Goal: Transaction & Acquisition: Purchase product/service

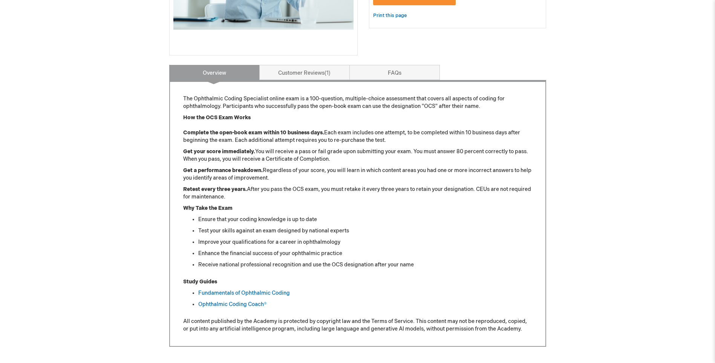
scroll to position [264, 0]
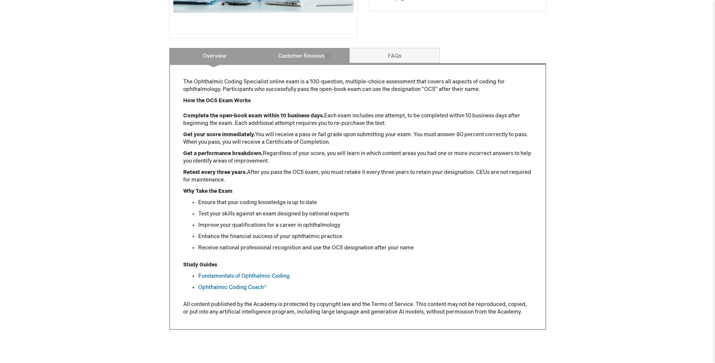
click at [300, 59] on link "Customer Reviews 1" at bounding box center [304, 55] width 90 height 15
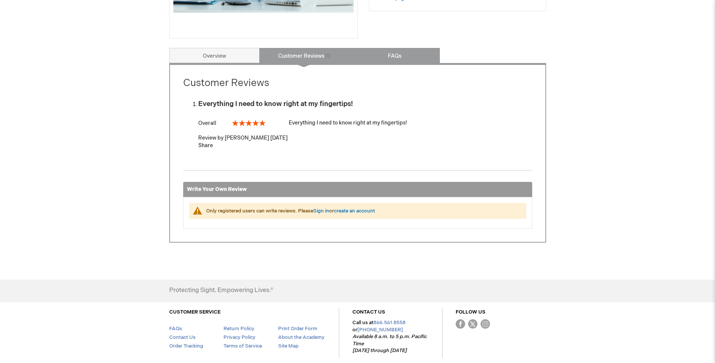
click at [376, 57] on link "FAQs" at bounding box center [395, 55] width 90 height 15
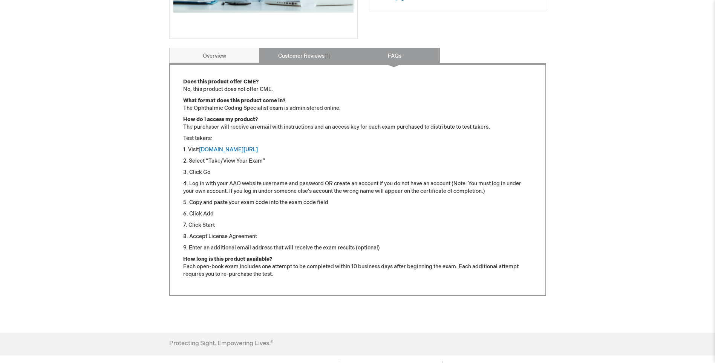
click at [340, 57] on link "Customer Reviews 1" at bounding box center [304, 55] width 90 height 15
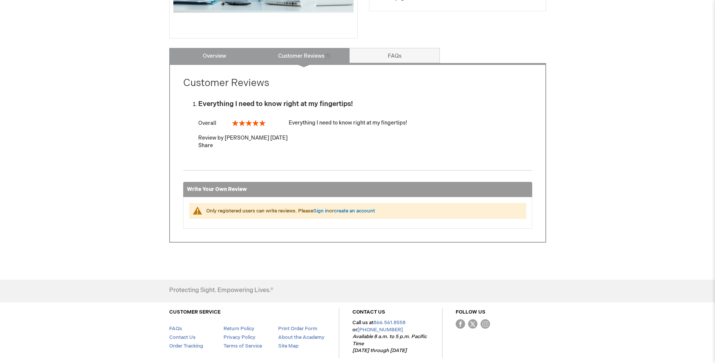
click at [238, 56] on link "Overview" at bounding box center [214, 55] width 90 height 15
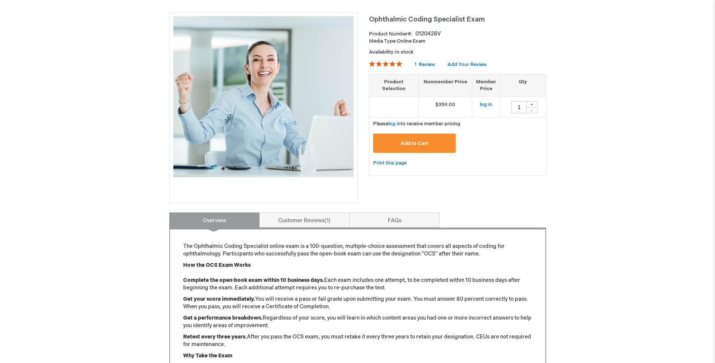
scroll to position [113, 0]
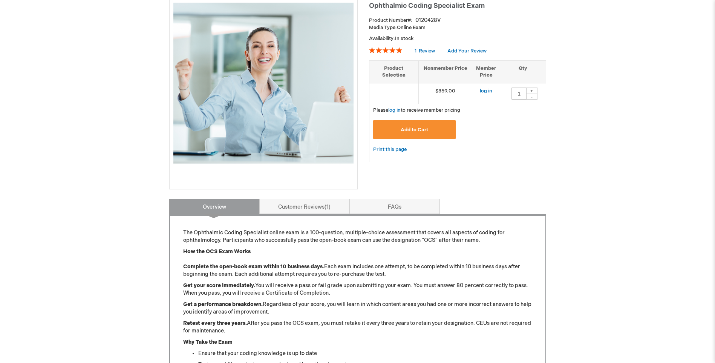
click at [216, 205] on link "Overview" at bounding box center [214, 206] width 90 height 15
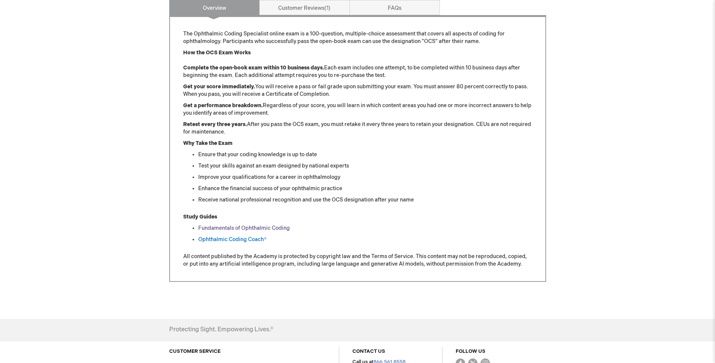
click at [225, 230] on link "Fundamentals of Ophthalmic Coding" at bounding box center [244, 228] width 92 height 6
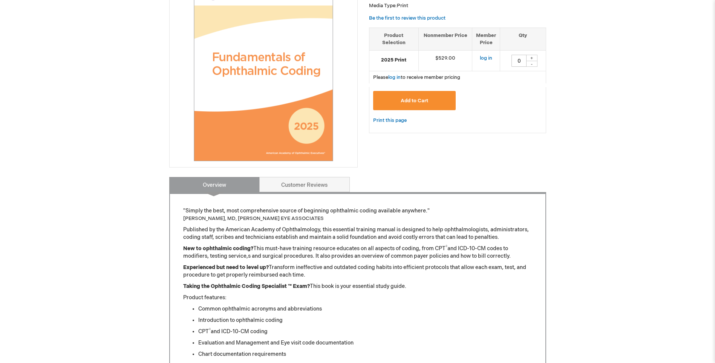
scroll to position [38, 0]
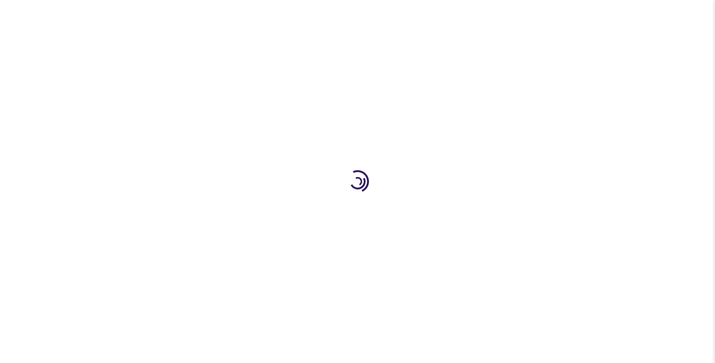
type input "1"
